Goal: Check status: Check status

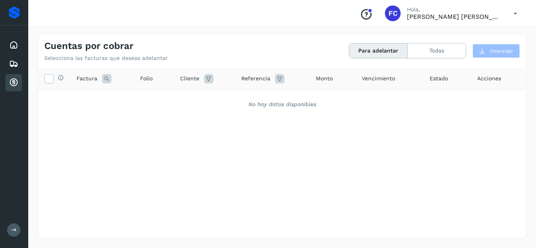
click at [400, 40] on div "Conoce nuestros beneficios FC Hola, [PERSON_NAME] [PERSON_NAME] por cobrar Sele…" at bounding box center [282, 124] width 508 height 248
click at [429, 52] on button "Todas" at bounding box center [437, 51] width 58 height 15
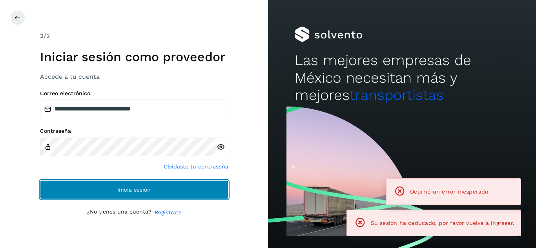
click at [150, 195] on button "Inicia sesión" at bounding box center [134, 190] width 188 height 19
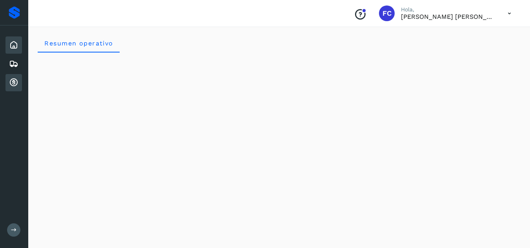
click at [13, 80] on icon at bounding box center [13, 82] width 9 height 9
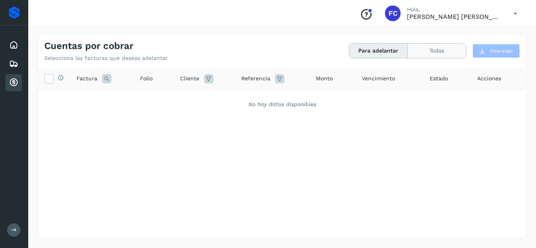
click at [433, 49] on button "Todas" at bounding box center [437, 51] width 58 height 15
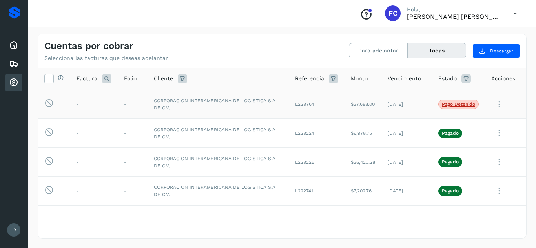
click at [496, 103] on icon at bounding box center [499, 105] width 16 height 16
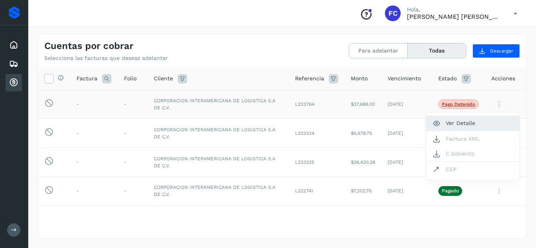
click at [467, 122] on button "Ver Detalle" at bounding box center [472, 123] width 93 height 15
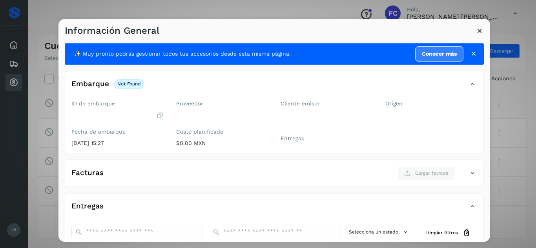
click at [478, 31] on icon at bounding box center [480, 31] width 8 height 8
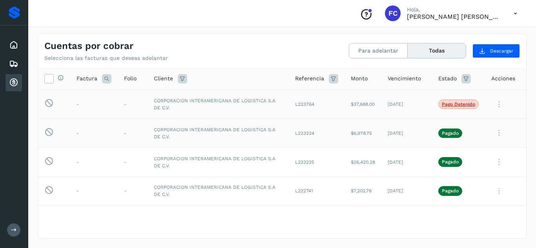
click at [493, 132] on icon at bounding box center [499, 133] width 16 height 16
click at [462, 72] on button "Ver Detalle" at bounding box center [472, 68] width 93 height 15
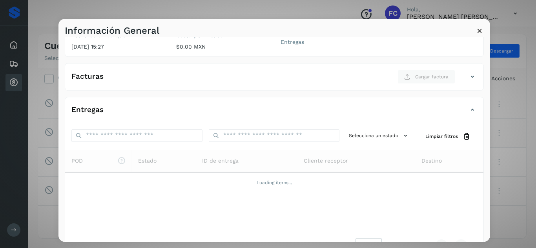
scroll to position [121, 0]
